Goal: Information Seeking & Learning: Learn about a topic

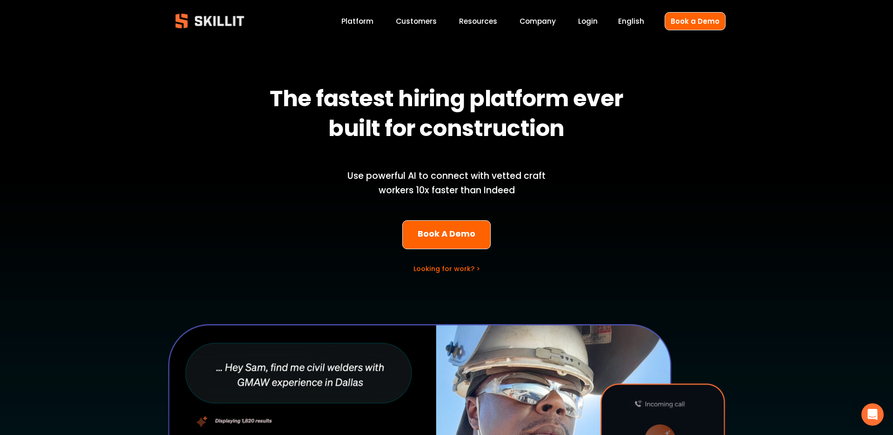
click at [423, 24] on link "Customers" at bounding box center [416, 21] width 41 height 13
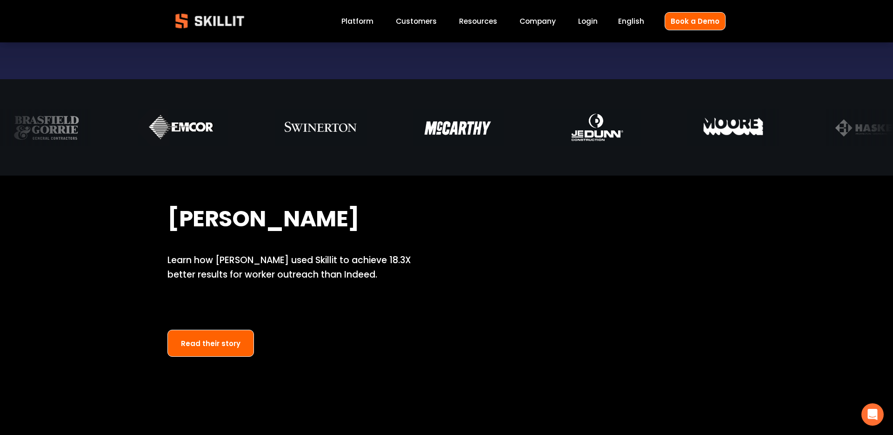
scroll to position [618, 0]
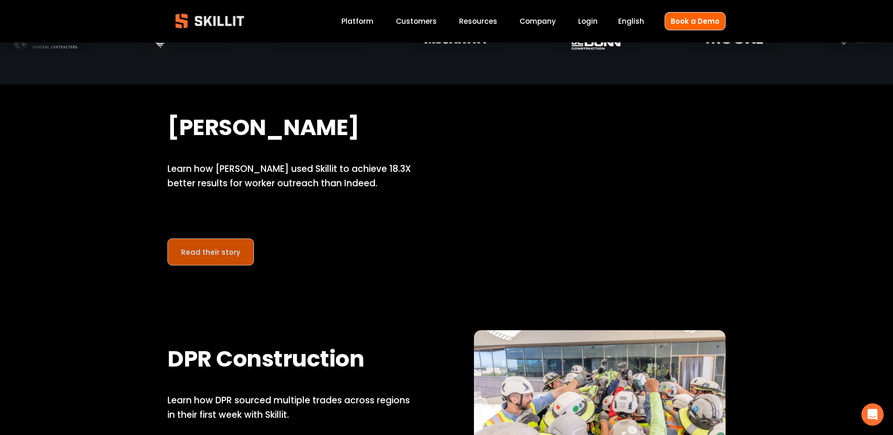
click at [203, 258] on link "Read their story" at bounding box center [210, 251] width 87 height 27
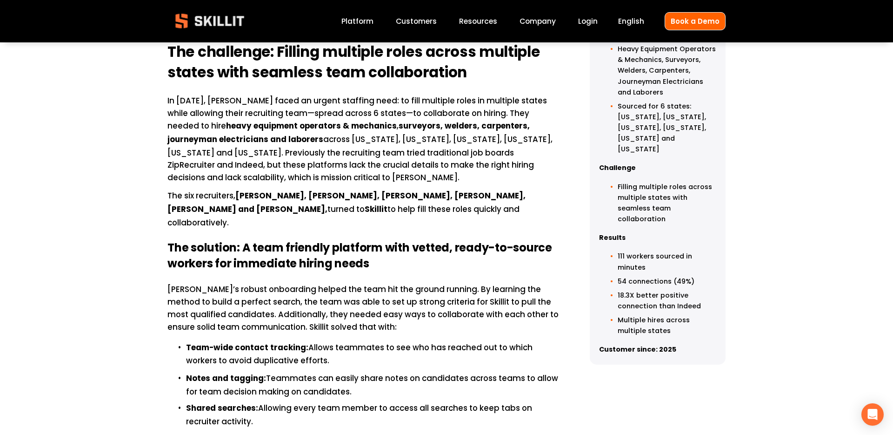
scroll to position [487, 0]
